Goal: Task Accomplishment & Management: Manage account settings

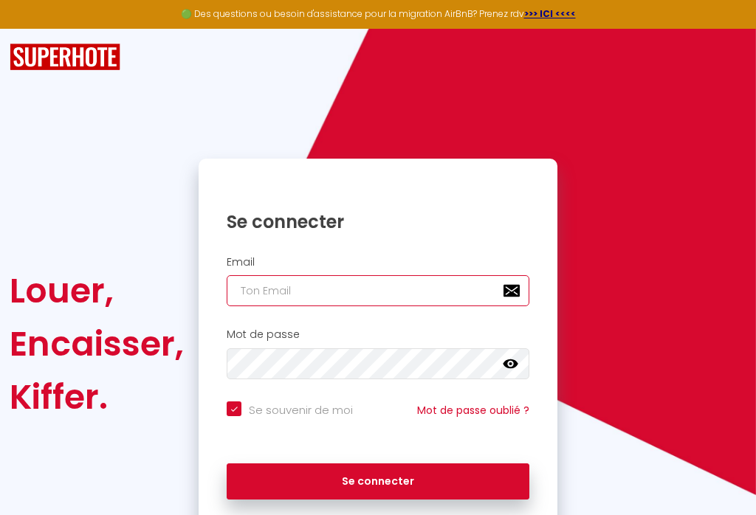
click at [398, 295] on input "email" at bounding box center [378, 290] width 303 height 31
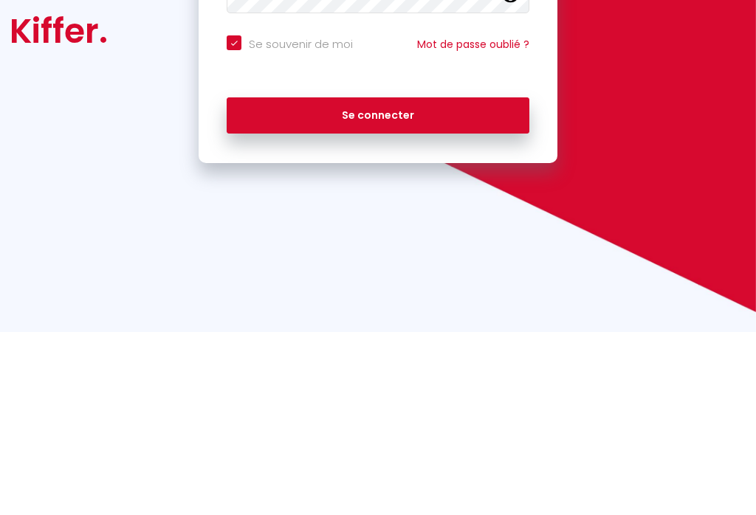
type input "h"
checkbox input "true"
type input "c"
checkbox input "true"
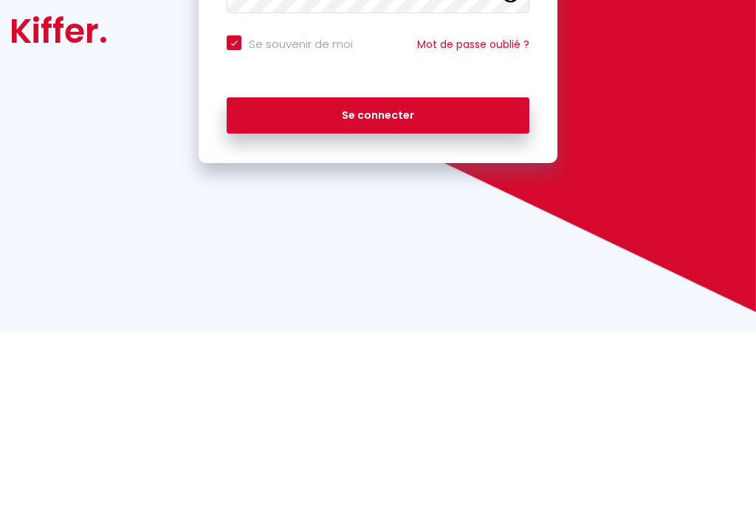
type input "co"
checkbox input "true"
type input "con"
checkbox input "true"
type input "cont"
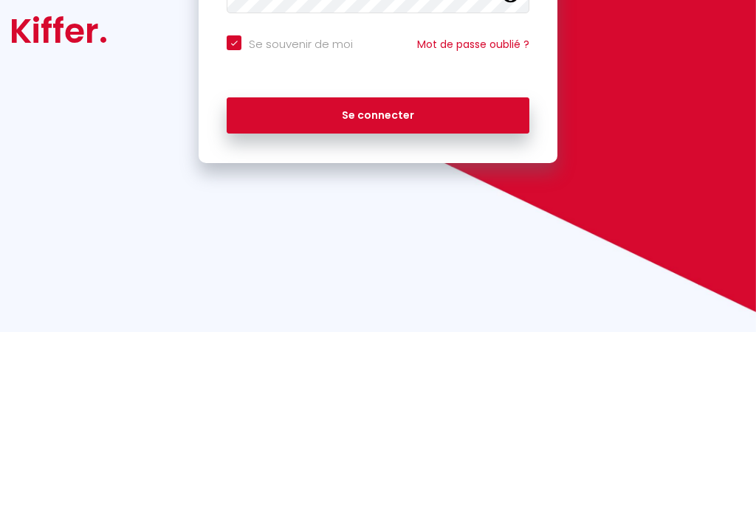
checkbox input "true"
type input "conta"
checkbox input "true"
type input "contac"
checkbox input "true"
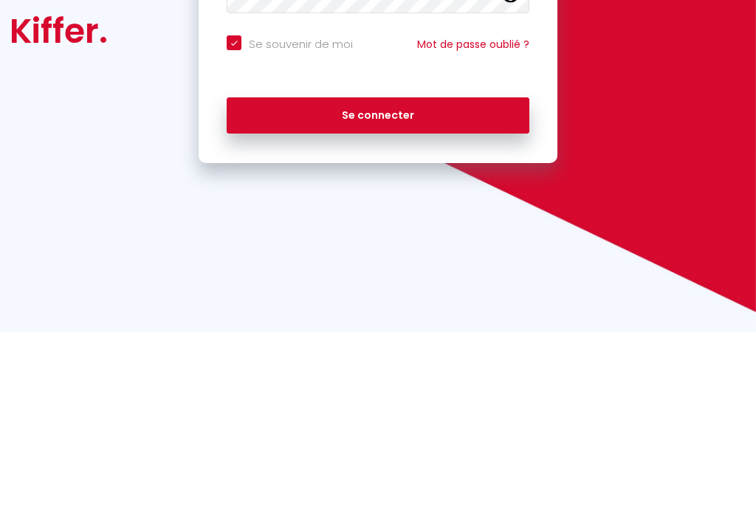
type input "contact"
checkbox input "true"
type input "contact@"
checkbox input "true"
type input "contact@p"
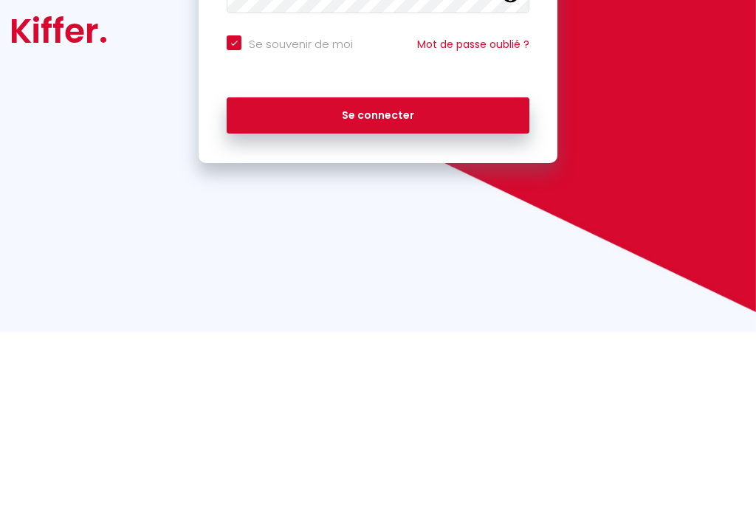
checkbox input "true"
type input "contact@pa"
checkbox input "true"
type input "contact@pat"
checkbox input "true"
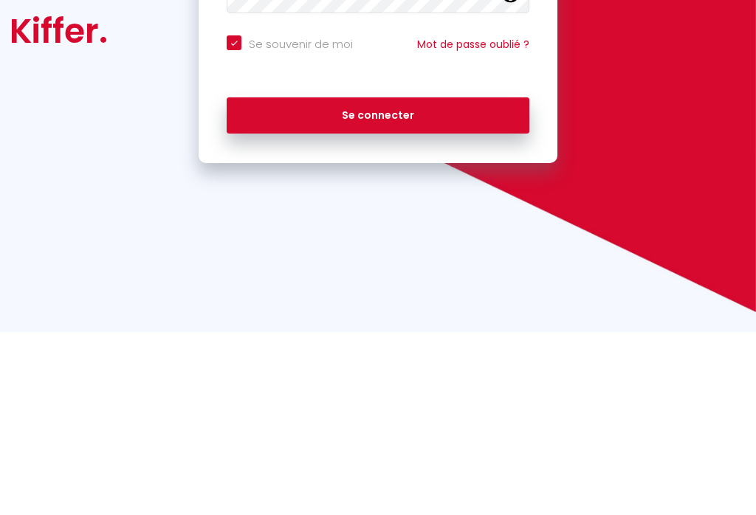
type input "contact@patr"
checkbox input "true"
type input "contact@patri"
checkbox input "true"
type input "contact@patrim"
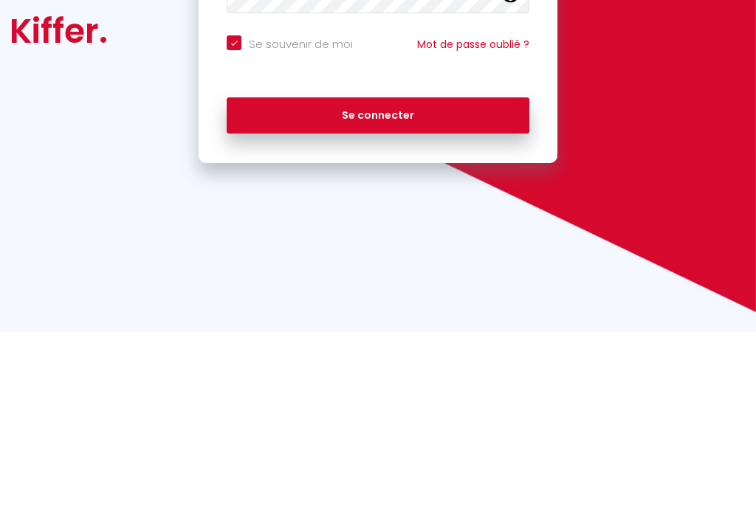
checkbox input "true"
type input "contact@patrima"
checkbox input "true"
type input "contact@patrimai"
checkbox input "true"
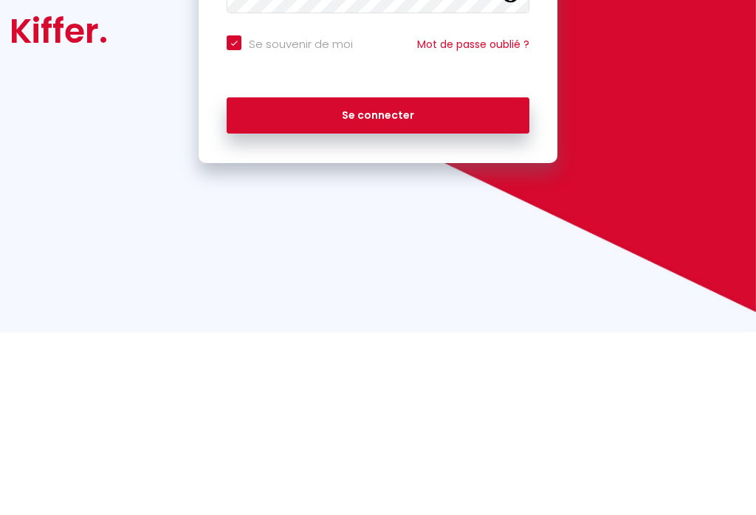
type input "contact@patrimain"
checkbox input "true"
type input "contact@patrimaine"
checkbox input "true"
type input "contact@patrimaine."
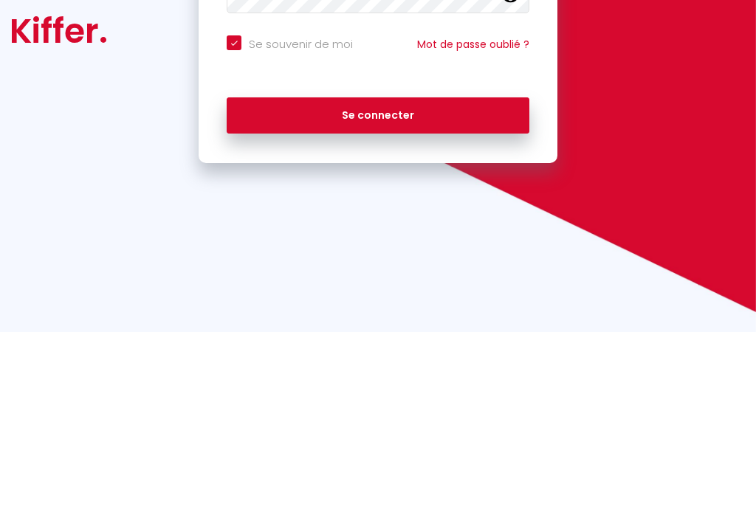
checkbox input "true"
type input "contact@patrimaine.c"
checkbox input "true"
type input "[EMAIL_ADDRESS][DOMAIN_NAME]"
checkbox input "true"
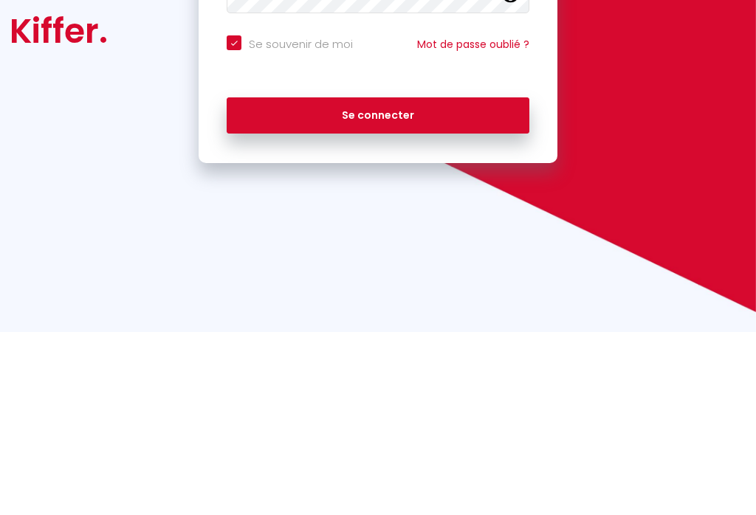
type input "[EMAIL_ADDRESS][DOMAIN_NAME]"
checkbox input "true"
type input "[EMAIL_ADDRESS][DOMAIN_NAME]"
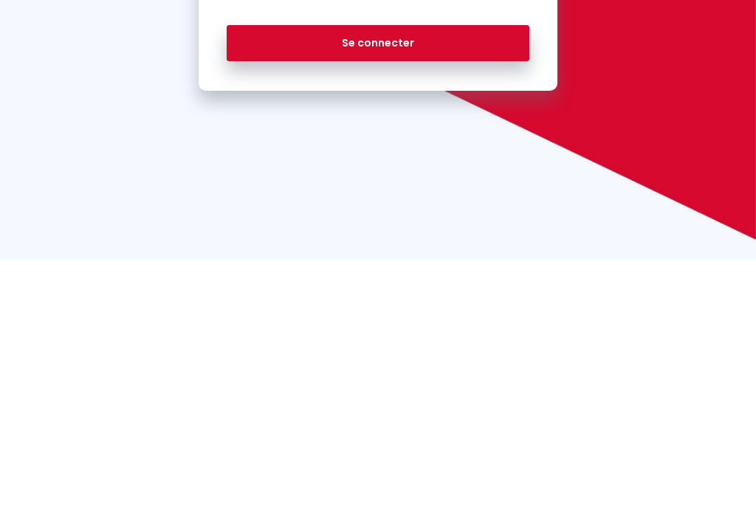
click at [513, 173] on icon at bounding box center [510, 180] width 15 height 15
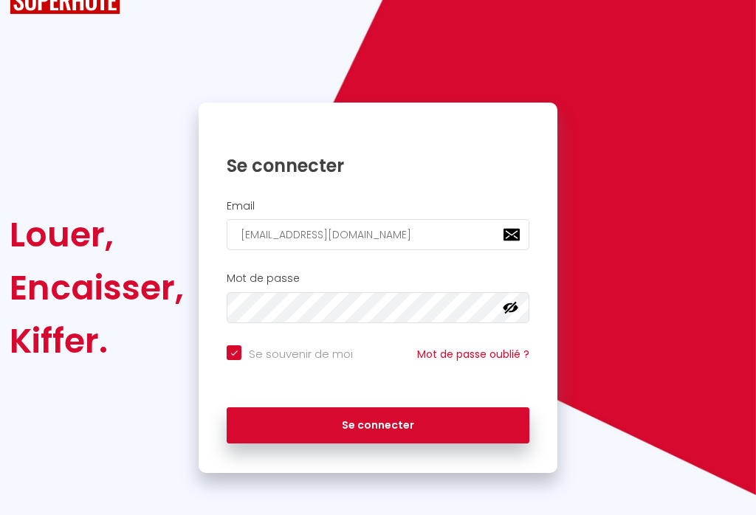
click at [439, 427] on button "Se connecter" at bounding box center [378, 425] width 303 height 37
checkbox input "true"
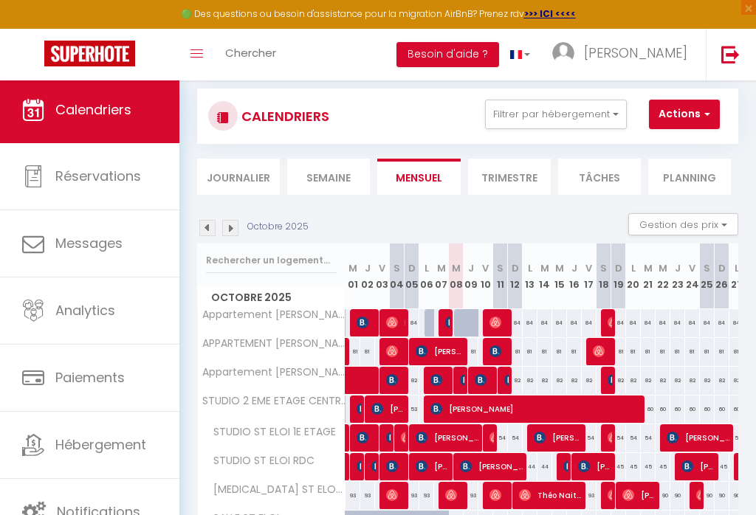
scroll to position [3, 0]
click at [117, 489] on link "Notifications" at bounding box center [89, 512] width 179 height 66
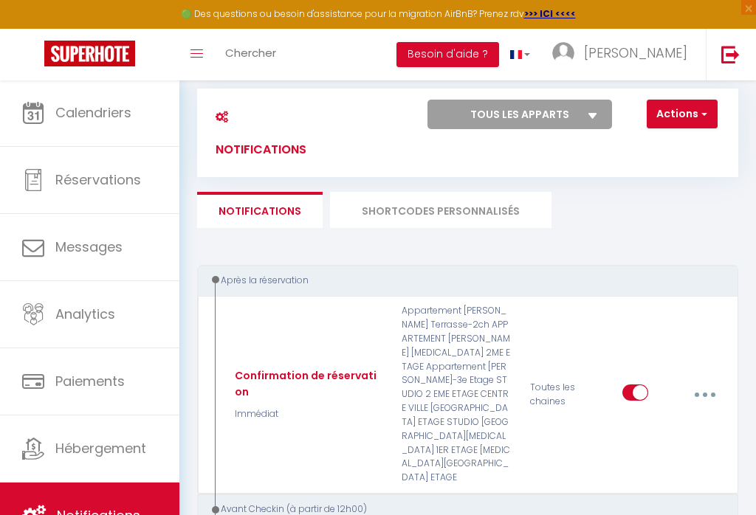
click at [716, 381] on button "button" at bounding box center [704, 395] width 39 height 28
click at [108, 460] on div at bounding box center [378, 257] width 756 height 515
click at [123, 449] on span "Hébergement" at bounding box center [100, 448] width 91 height 18
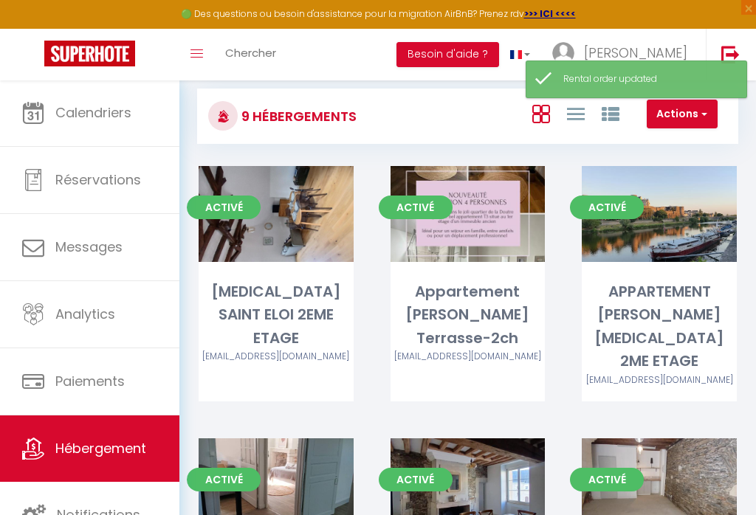
click at [84, 114] on span "Calendriers" at bounding box center [93, 112] width 76 height 18
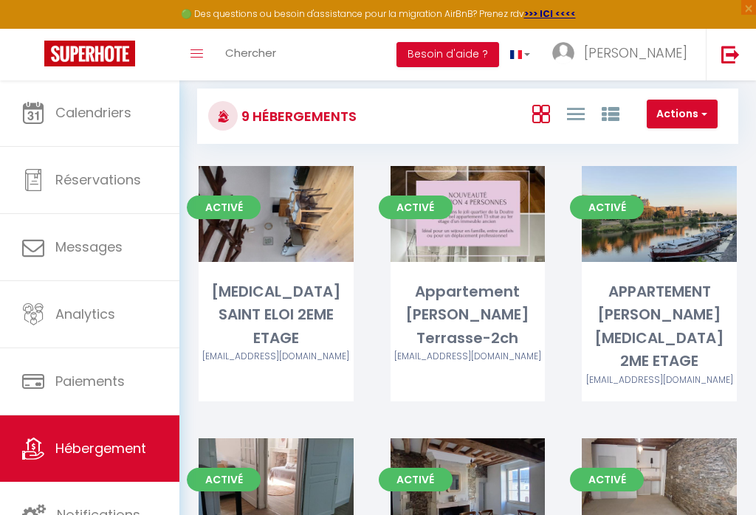
click at [116, 122] on span "Calendriers" at bounding box center [93, 112] width 76 height 18
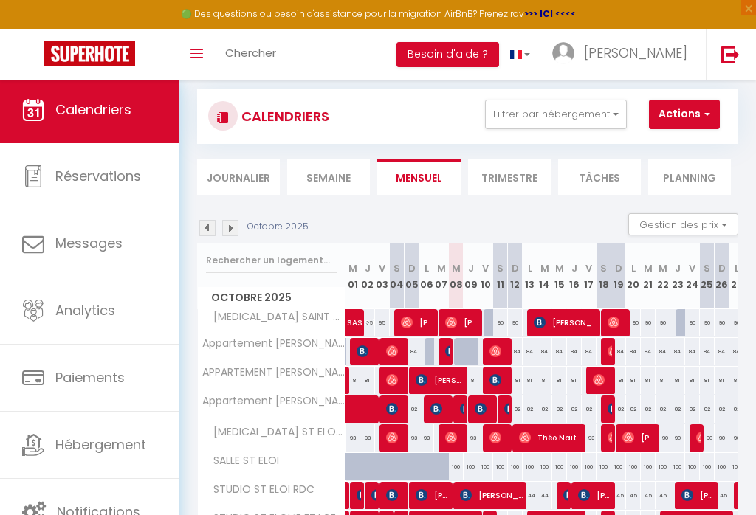
scroll to position [4, 0]
click at [118, 504] on span "Notifications" at bounding box center [98, 512] width 83 height 18
